Goal: Transaction & Acquisition: Purchase product/service

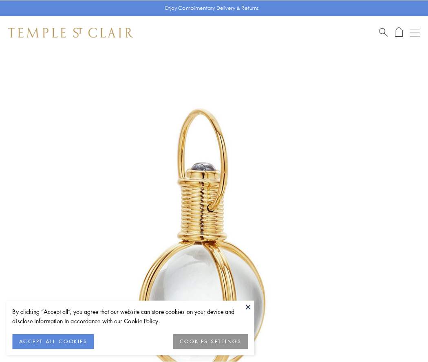
scroll to position [213, 0]
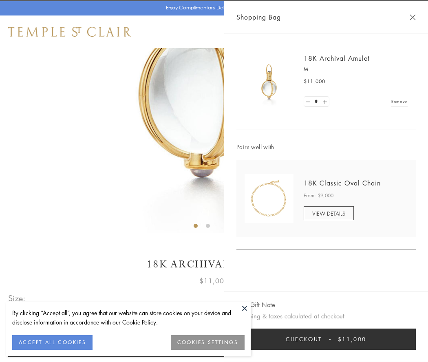
click at [326, 339] on button "Checkout $11,000" at bounding box center [327, 339] width 180 height 21
